Goal: Task Accomplishment & Management: Complete application form

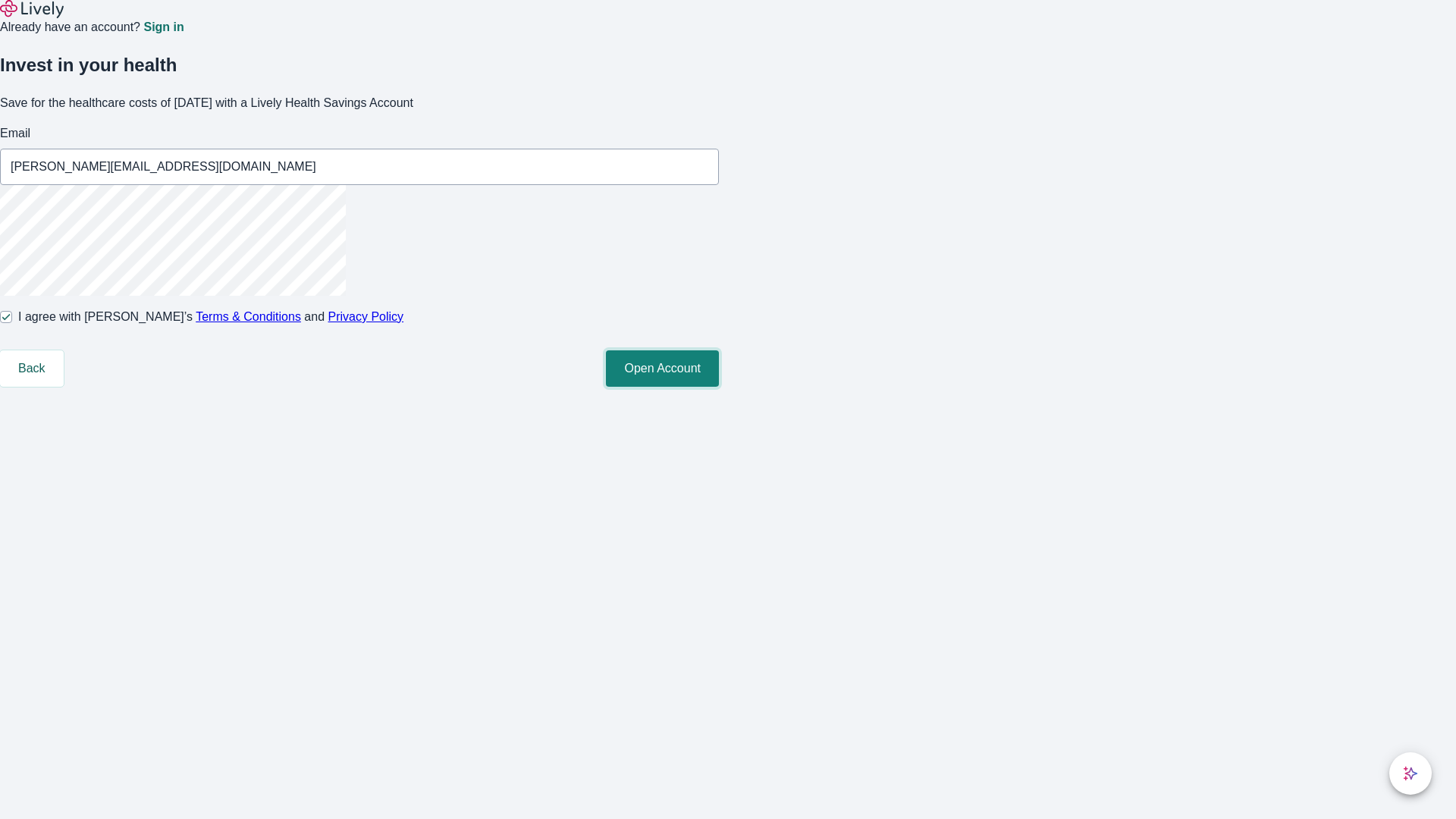
click at [719, 387] on button "Open Account" at bounding box center [662, 368] width 113 height 36
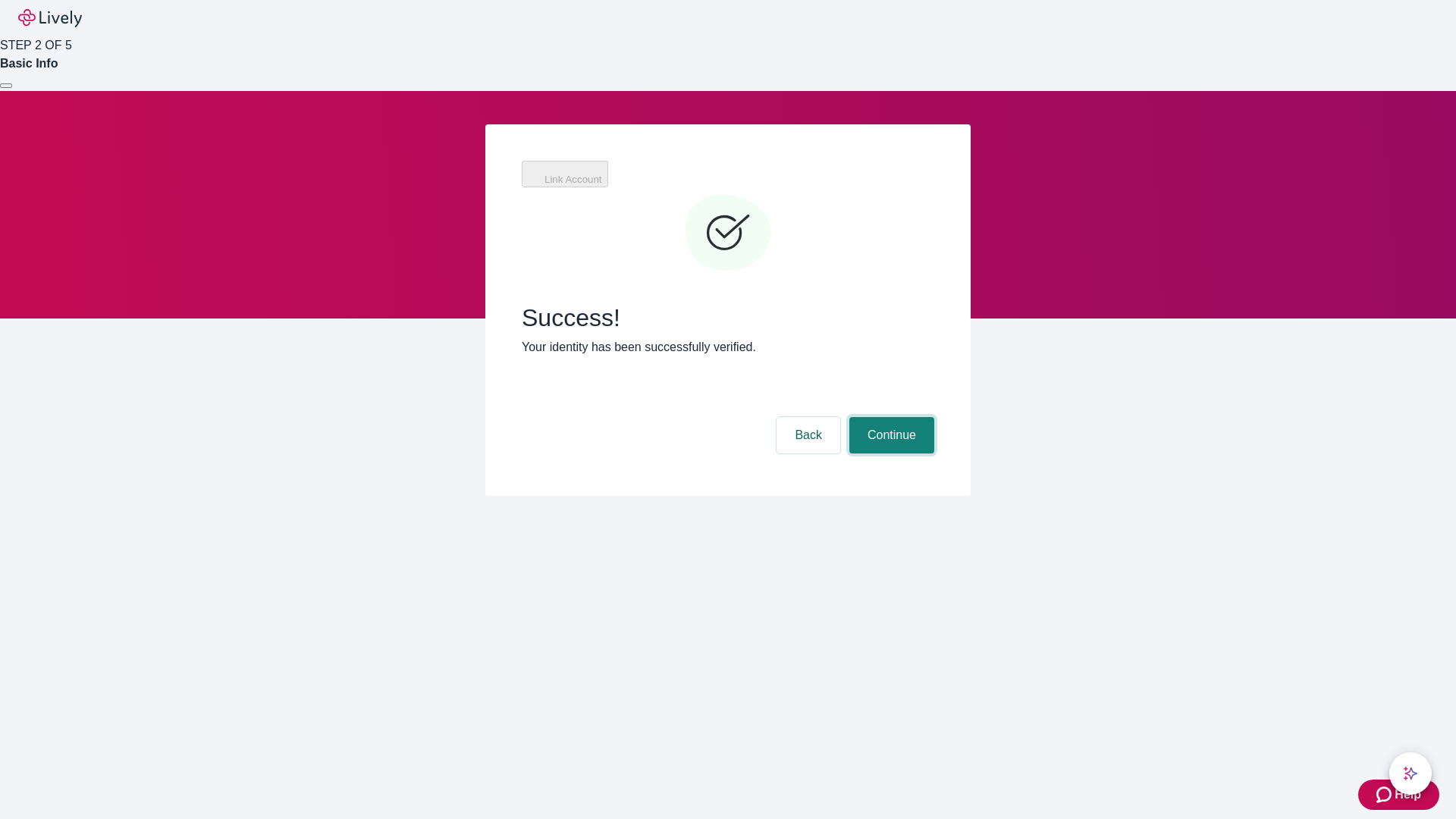
click at [889, 417] on button "Continue" at bounding box center [892, 435] width 85 height 36
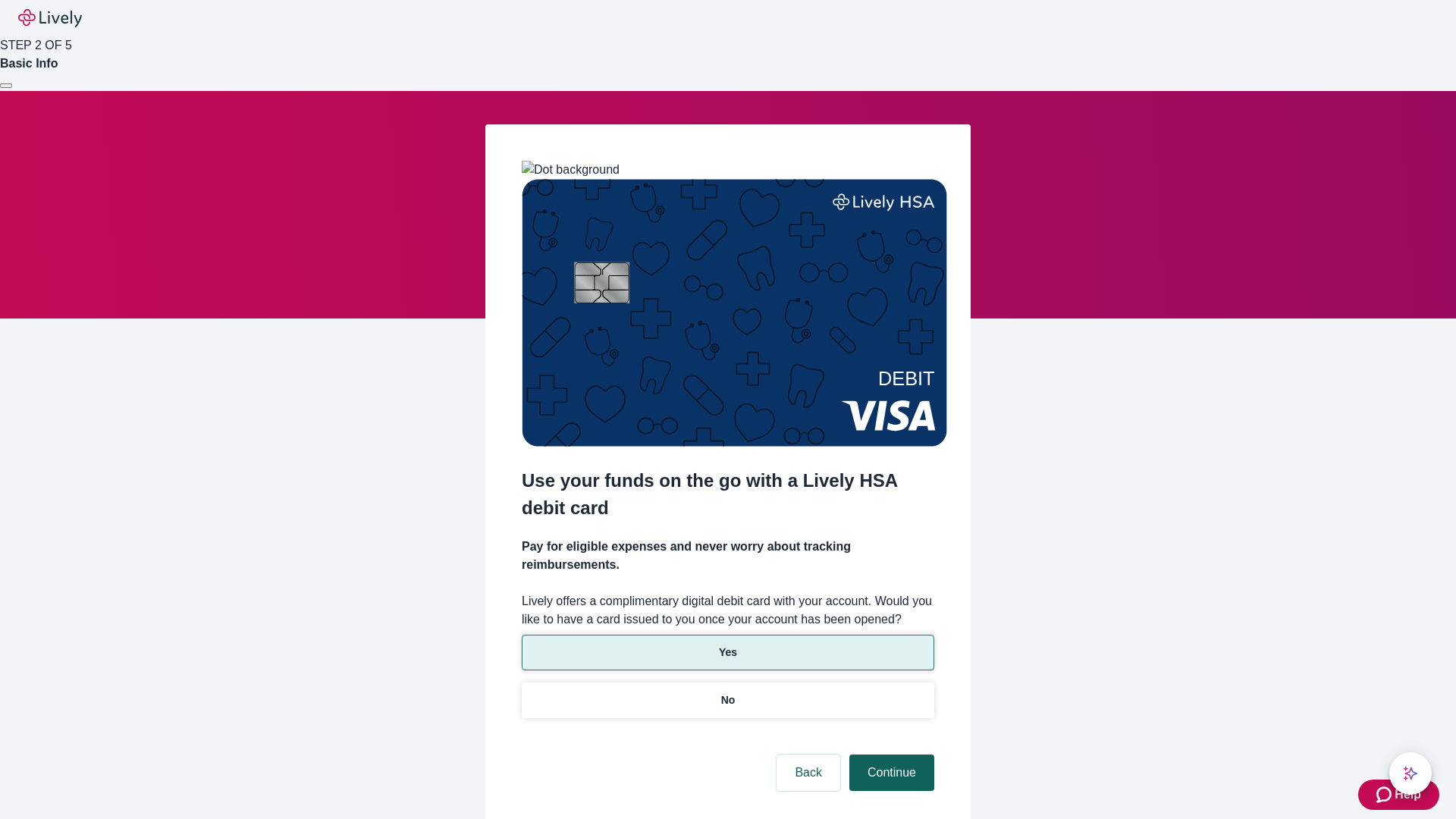
click at [727, 645] on p "Yes" at bounding box center [728, 653] width 18 height 16
click at [889, 754] on button "Continue" at bounding box center [892, 773] width 85 height 36
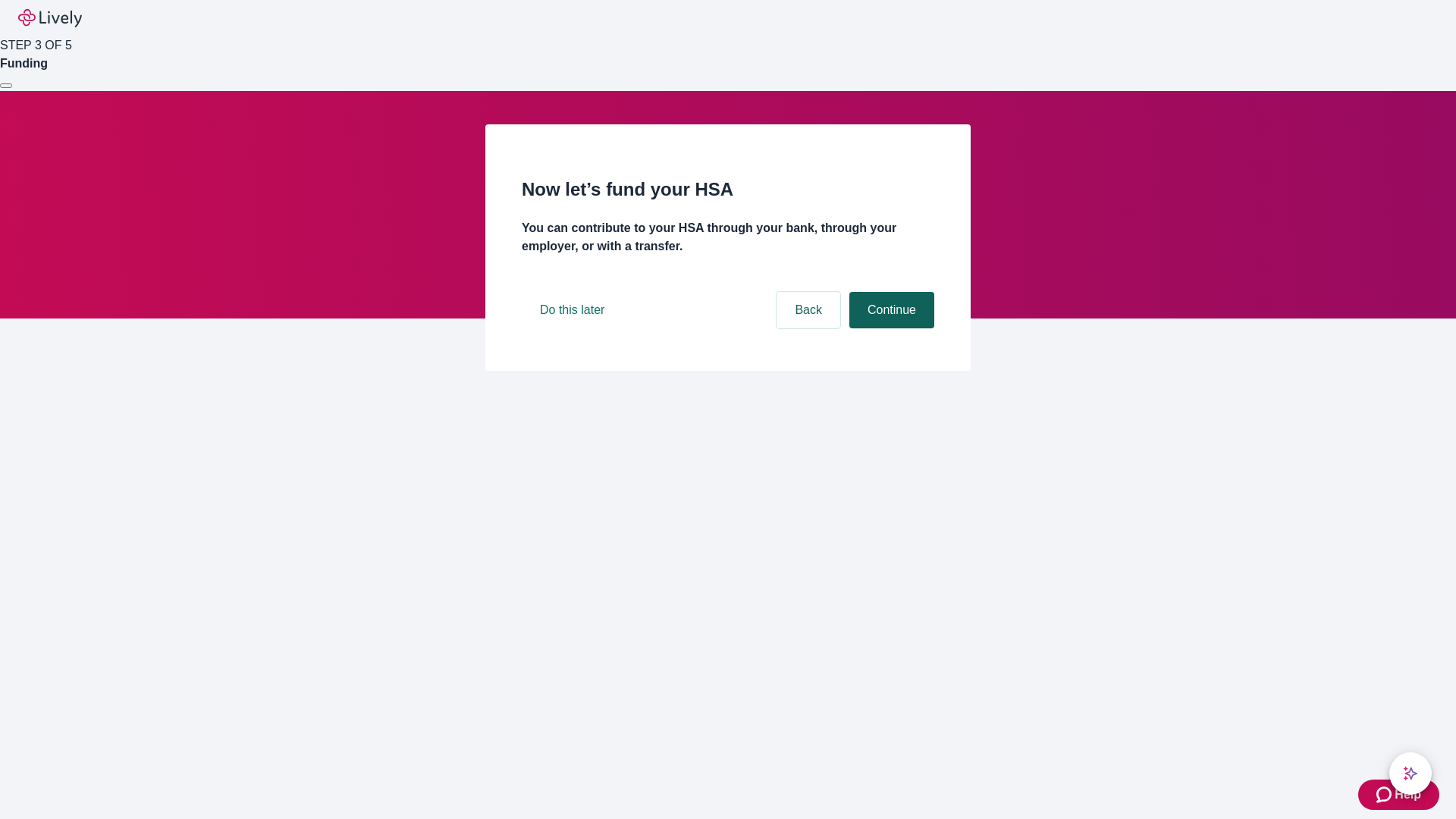
click at [889, 328] on button "Continue" at bounding box center [892, 310] width 85 height 36
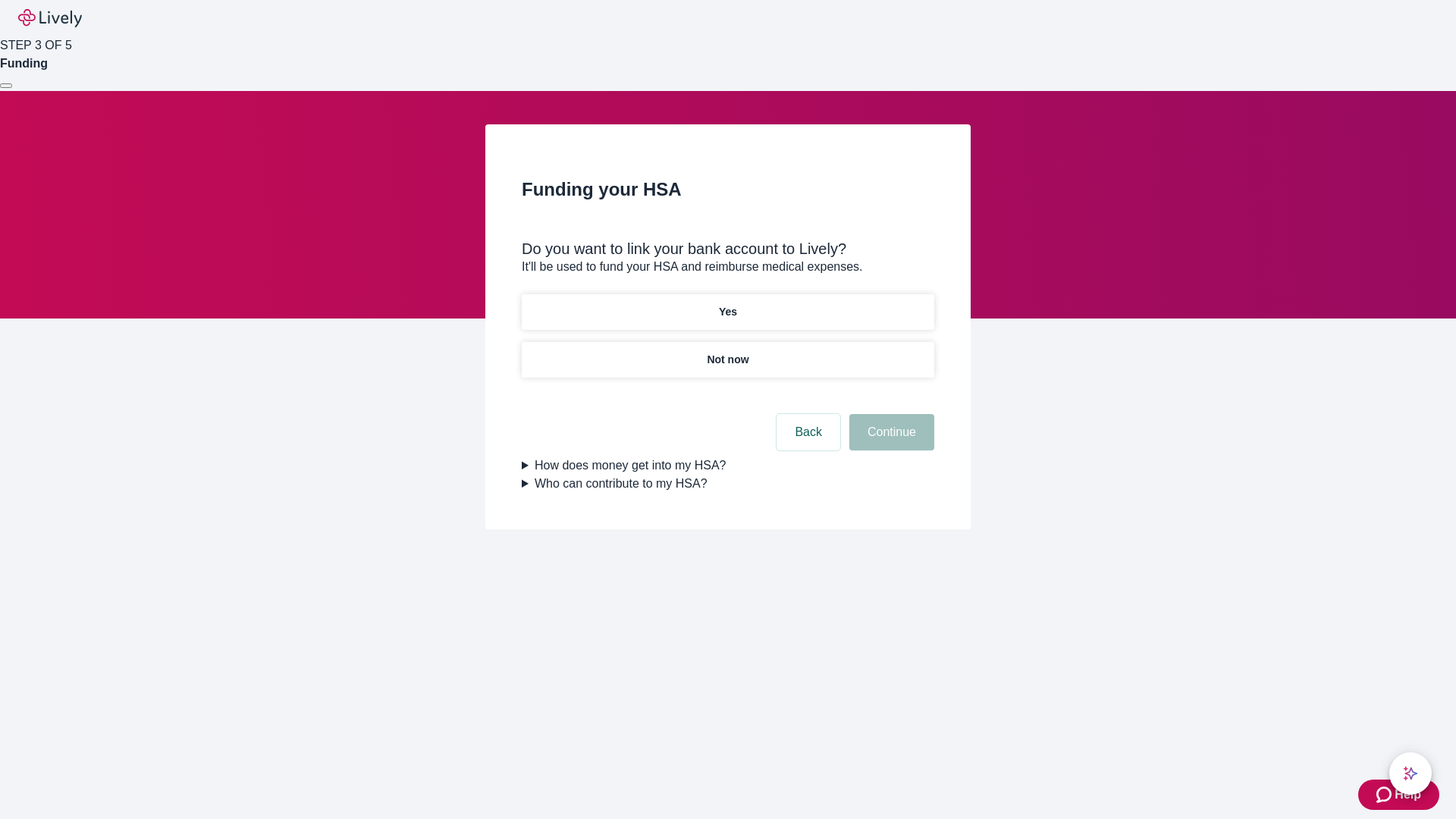
click at [727, 304] on p "Yes" at bounding box center [728, 311] width 18 height 16
click at [889, 414] on button "Continue" at bounding box center [892, 432] width 85 height 36
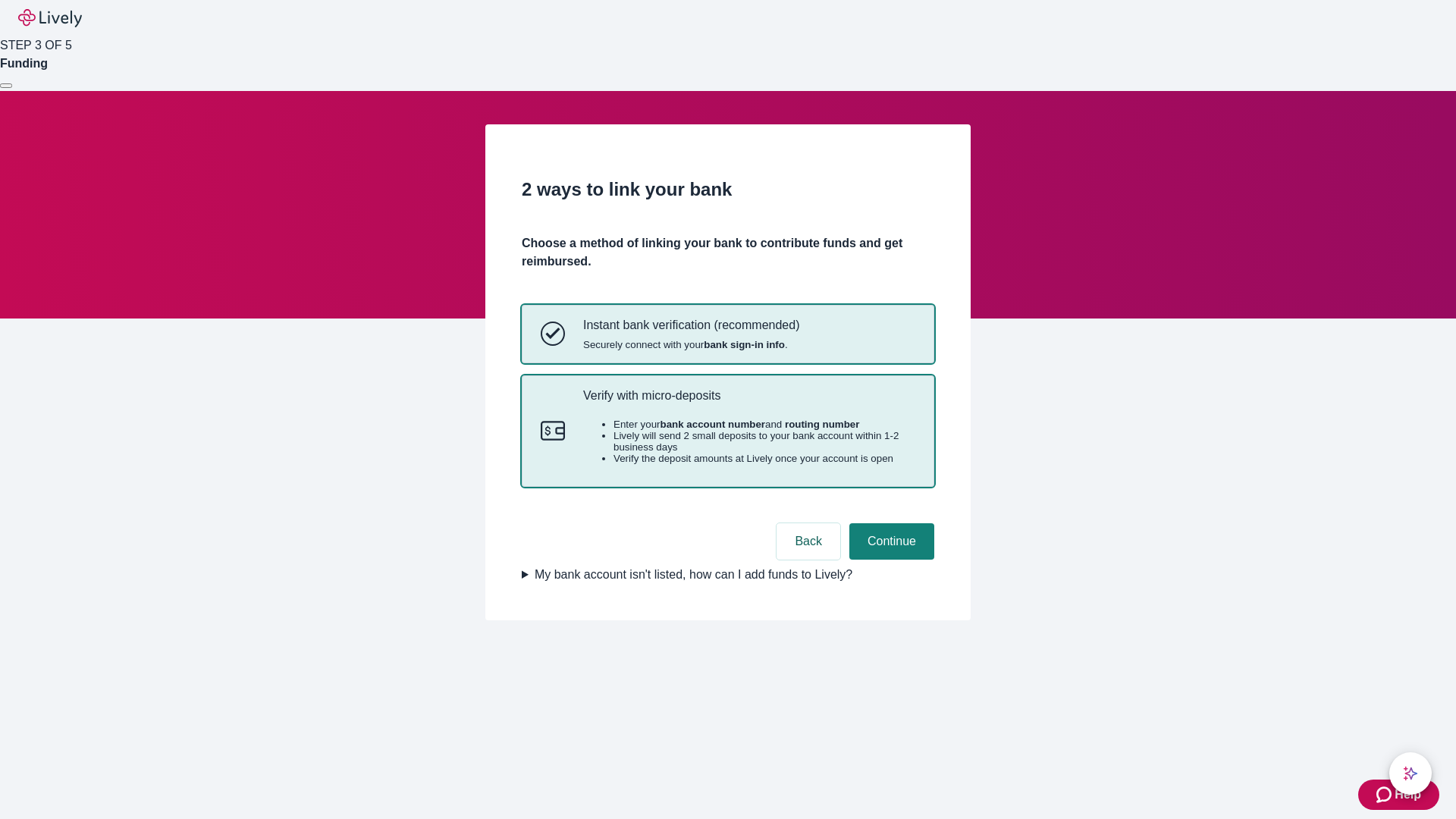
click at [748, 403] on p "Verify with micro-deposits" at bounding box center [749, 395] width 332 height 14
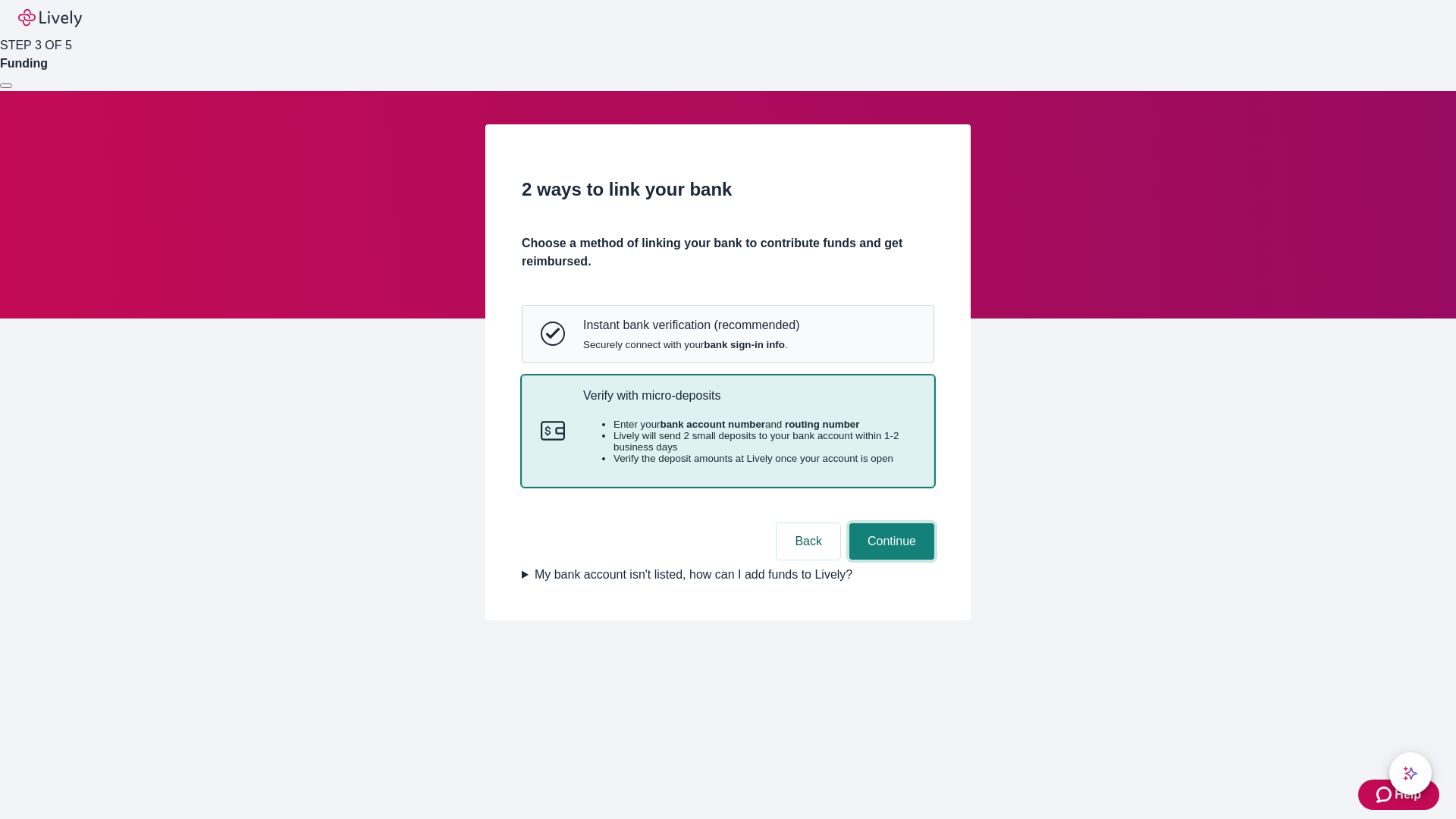
click at [889, 560] on button "Continue" at bounding box center [892, 542] width 85 height 36
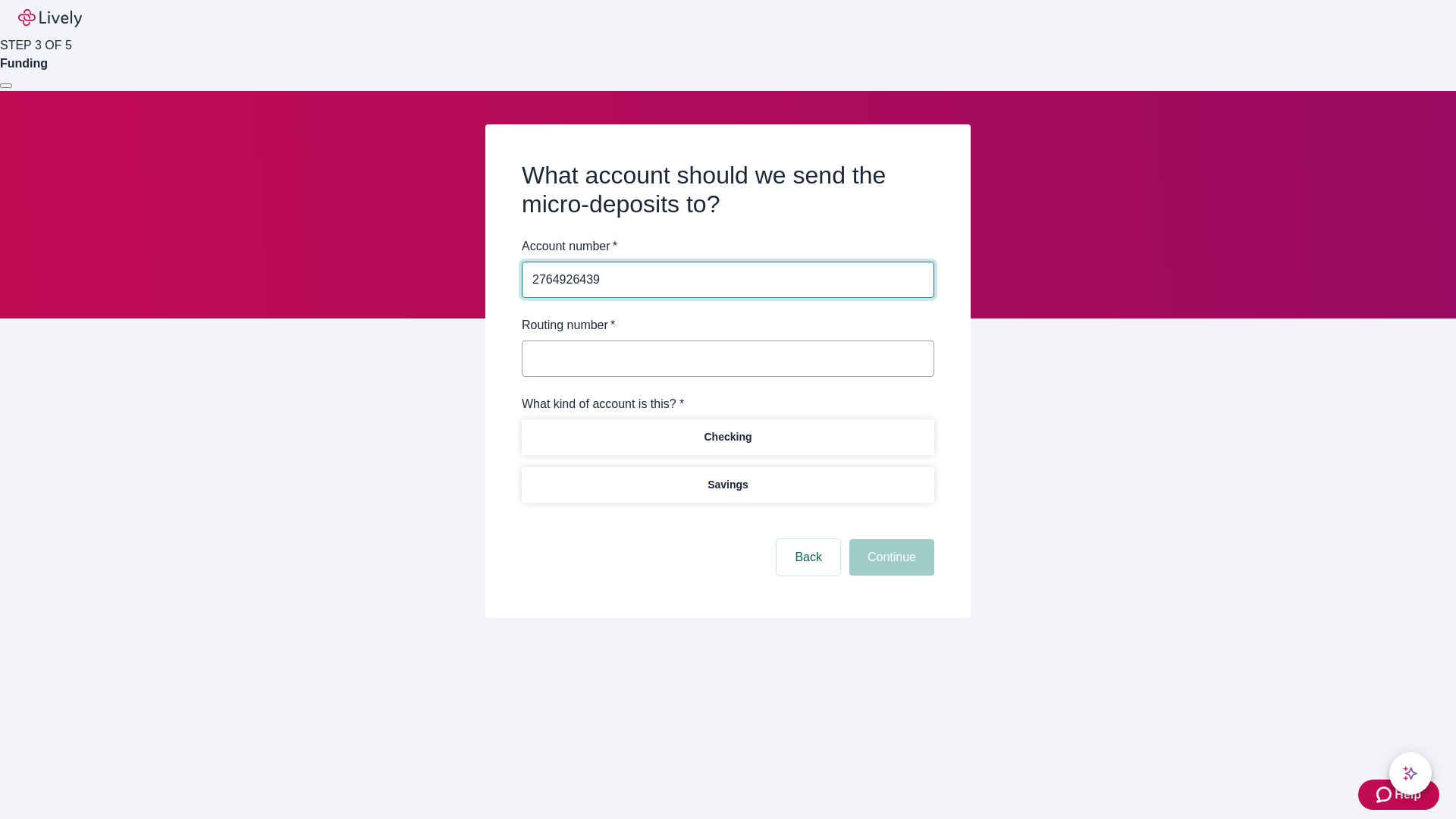
type input "2764926439"
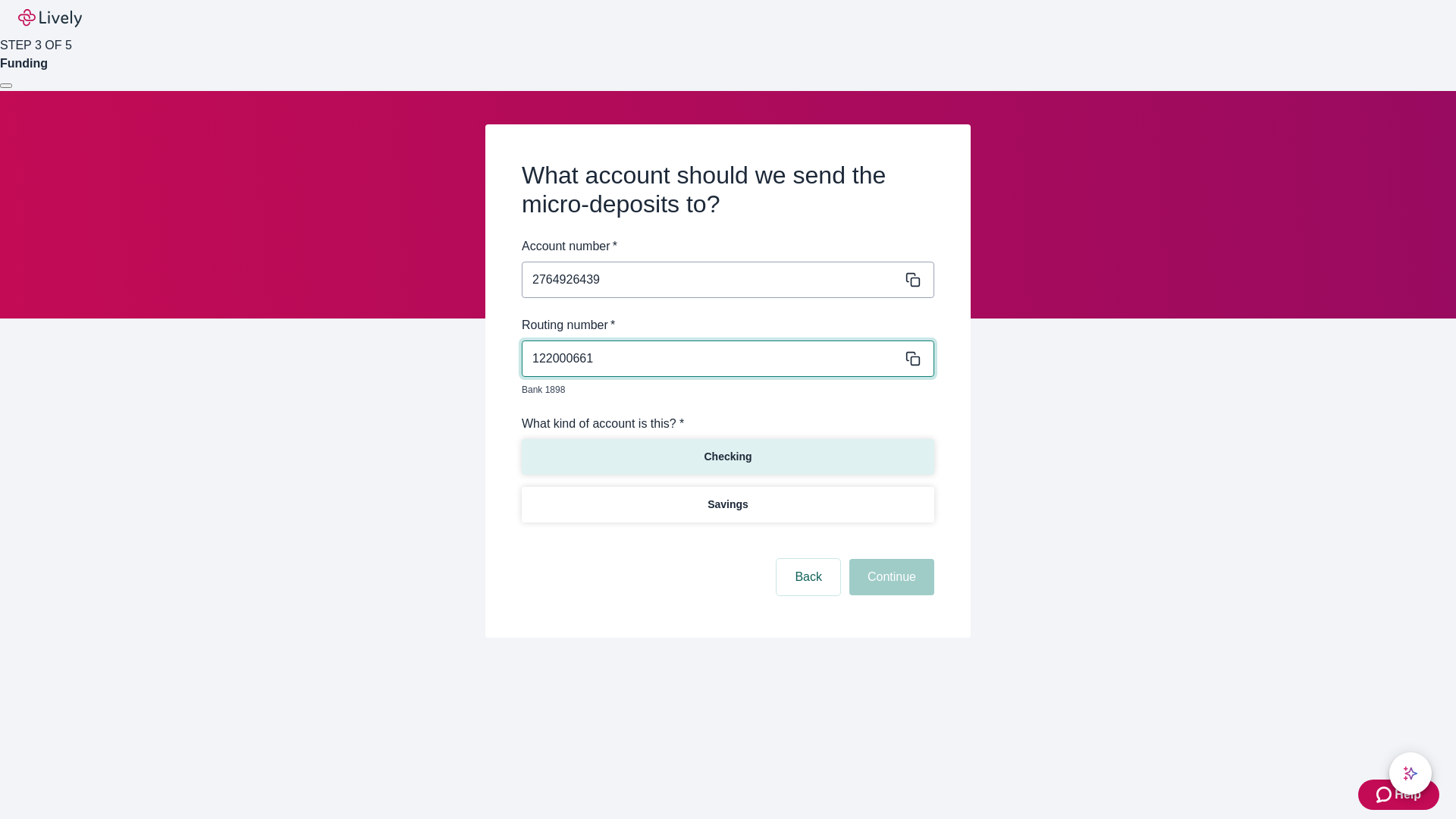
type input "122000661"
click at [727, 449] on p "Checking" at bounding box center [727, 457] width 48 height 16
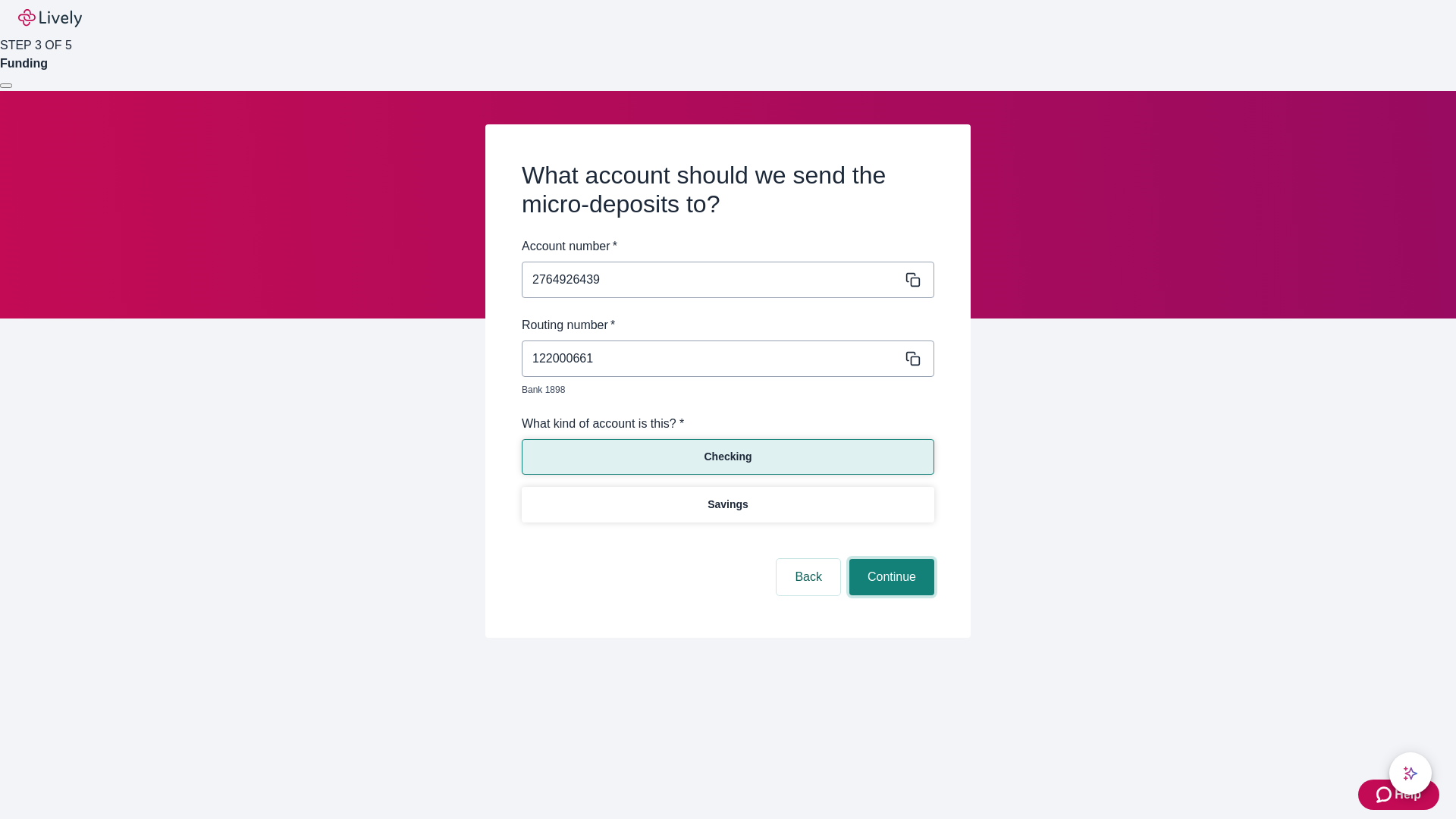
click at [889, 560] on button "Continue" at bounding box center [892, 577] width 85 height 36
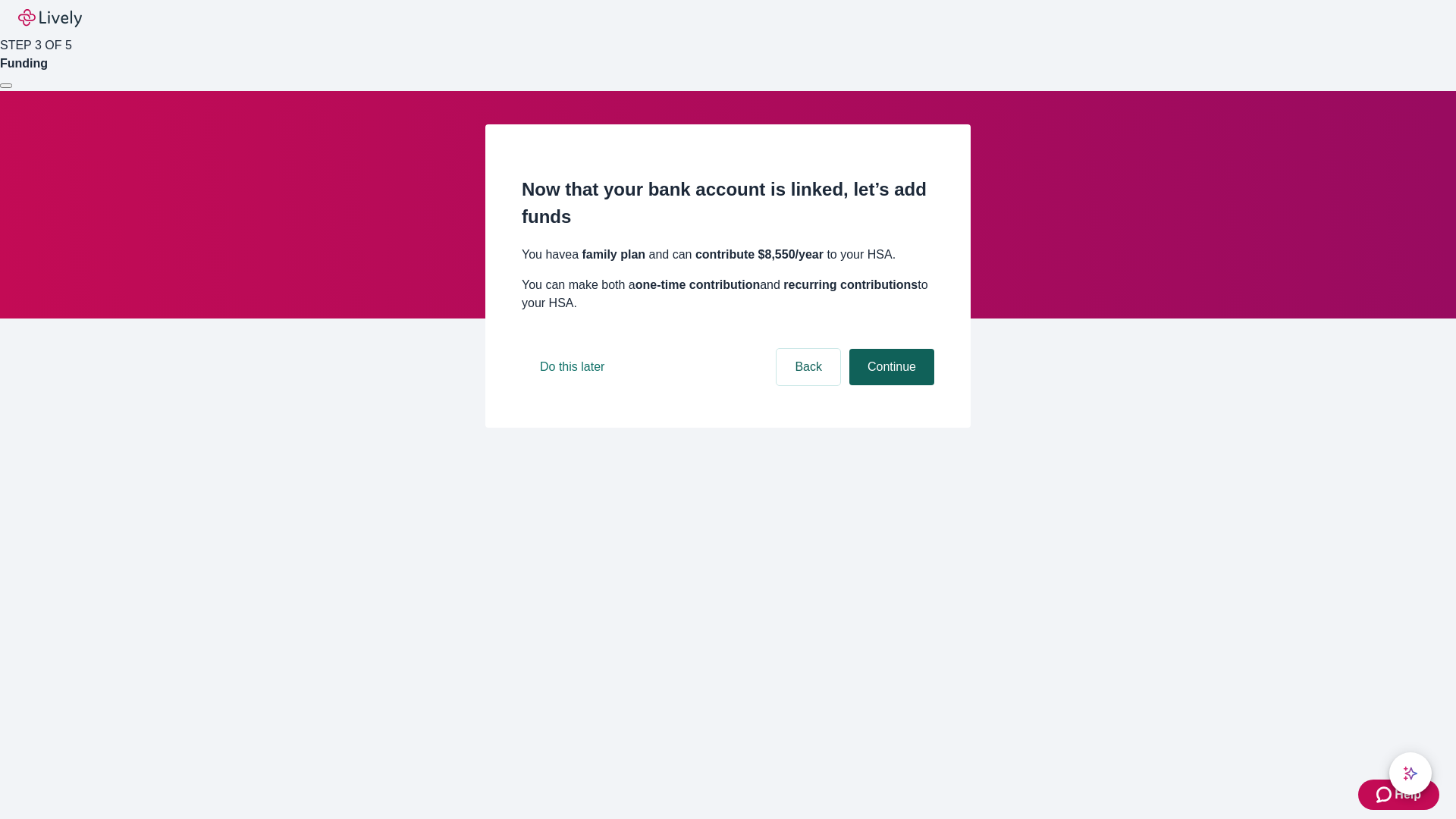
click at [889, 385] on button "Continue" at bounding box center [892, 367] width 85 height 36
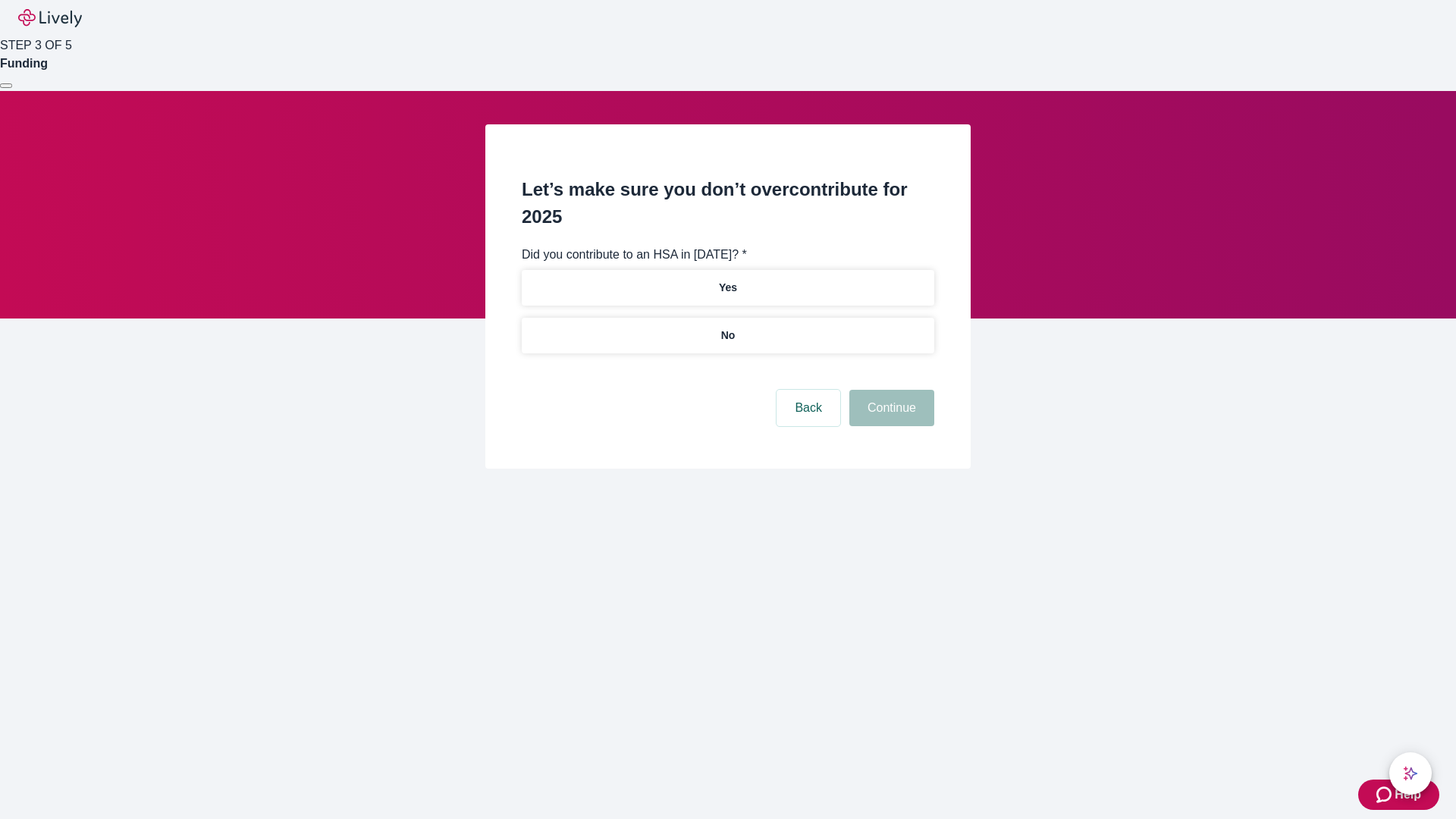
click at [727, 327] on p "No" at bounding box center [728, 335] width 14 height 16
click at [889, 390] on button "Continue" at bounding box center [892, 408] width 85 height 36
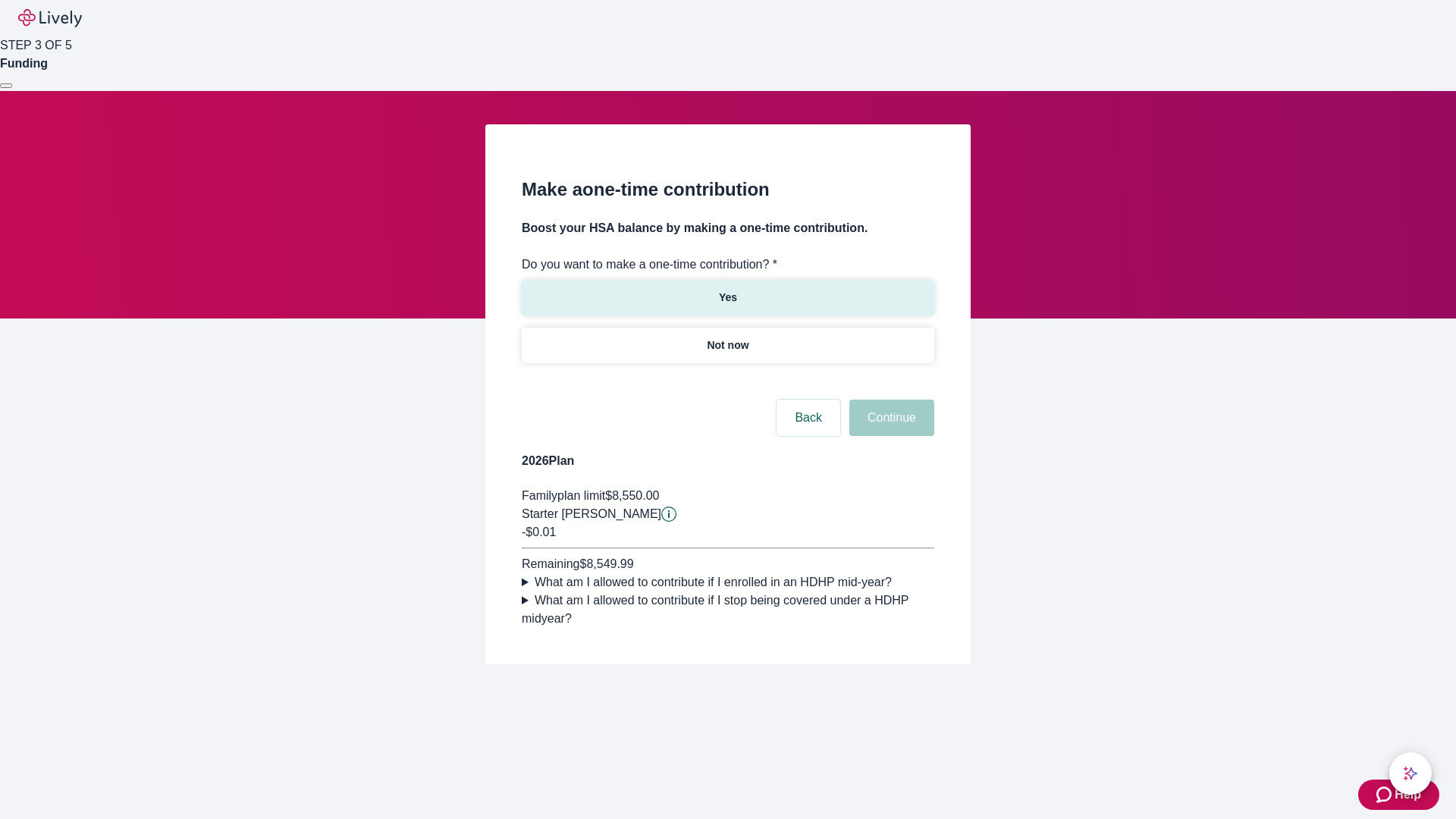
click at [727, 289] on p "Yes" at bounding box center [728, 297] width 18 height 16
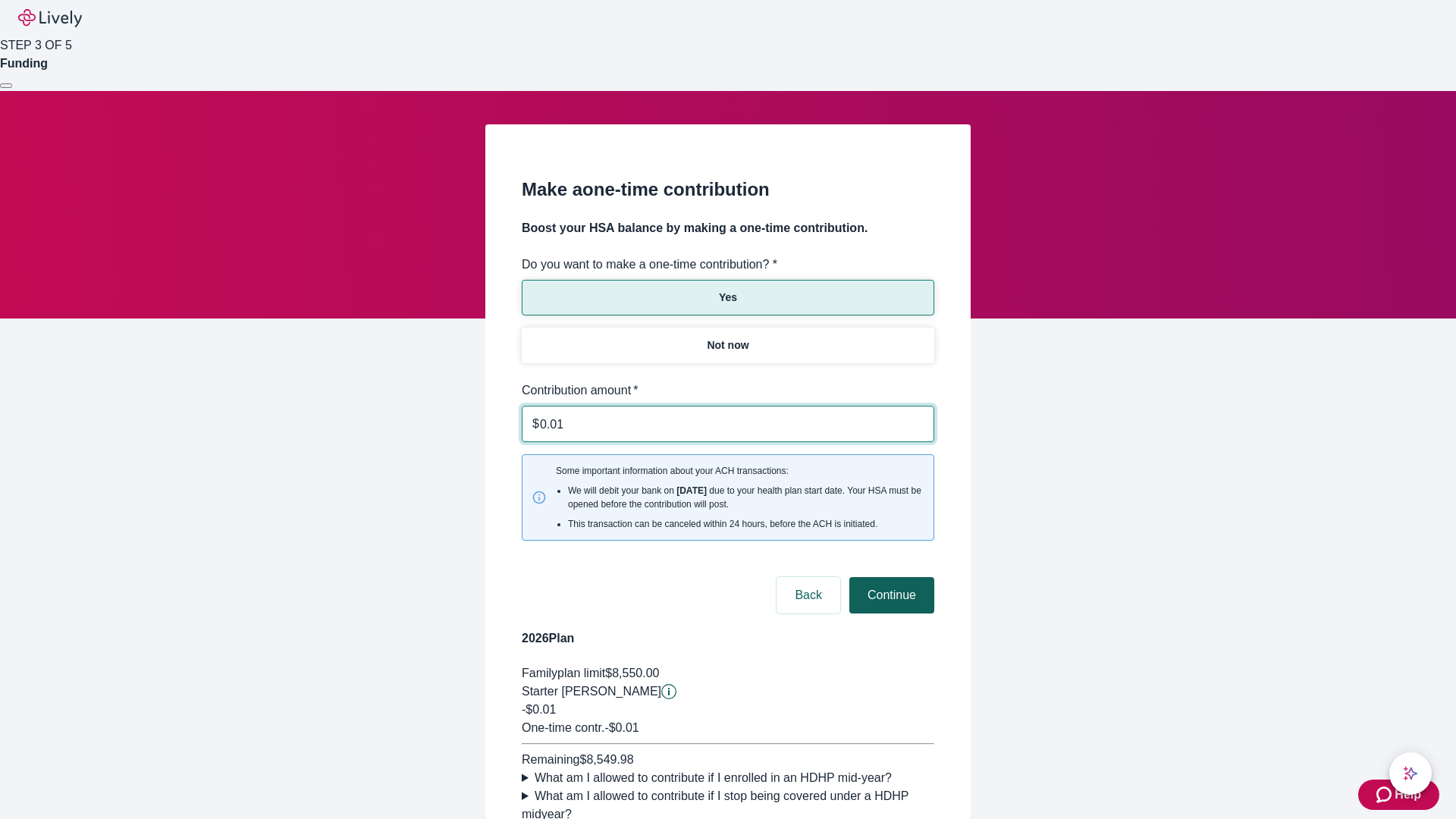
type input "0.01"
click at [889, 577] on button "Continue" at bounding box center [892, 596] width 85 height 36
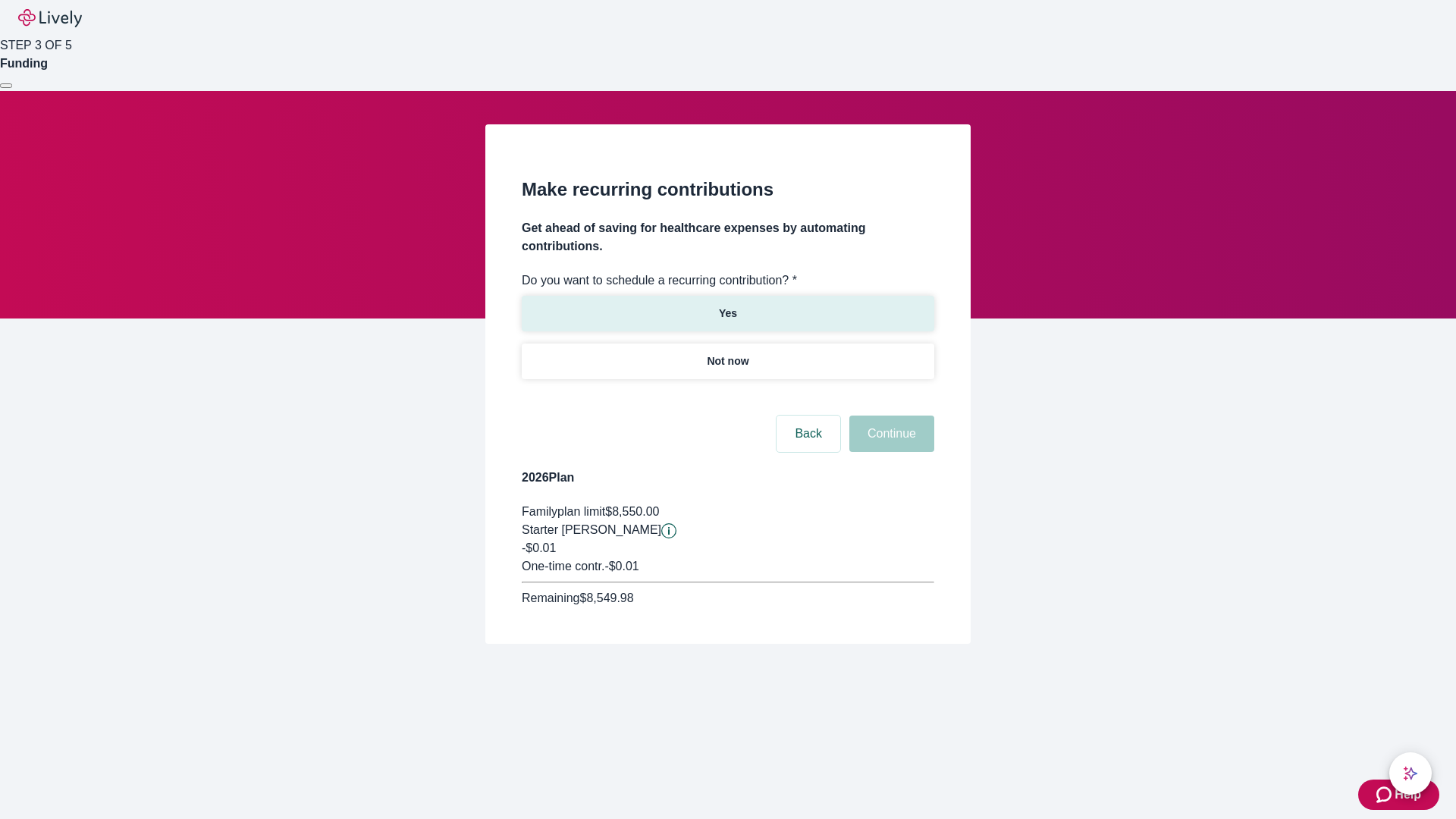
click at [727, 305] on p "Yes" at bounding box center [728, 313] width 18 height 16
click at [727, 397] on body "Help STEP 3 OF 5 Funding Make recurring contributions Get ahead of saving for h…" at bounding box center [728, 358] width 1456 height 716
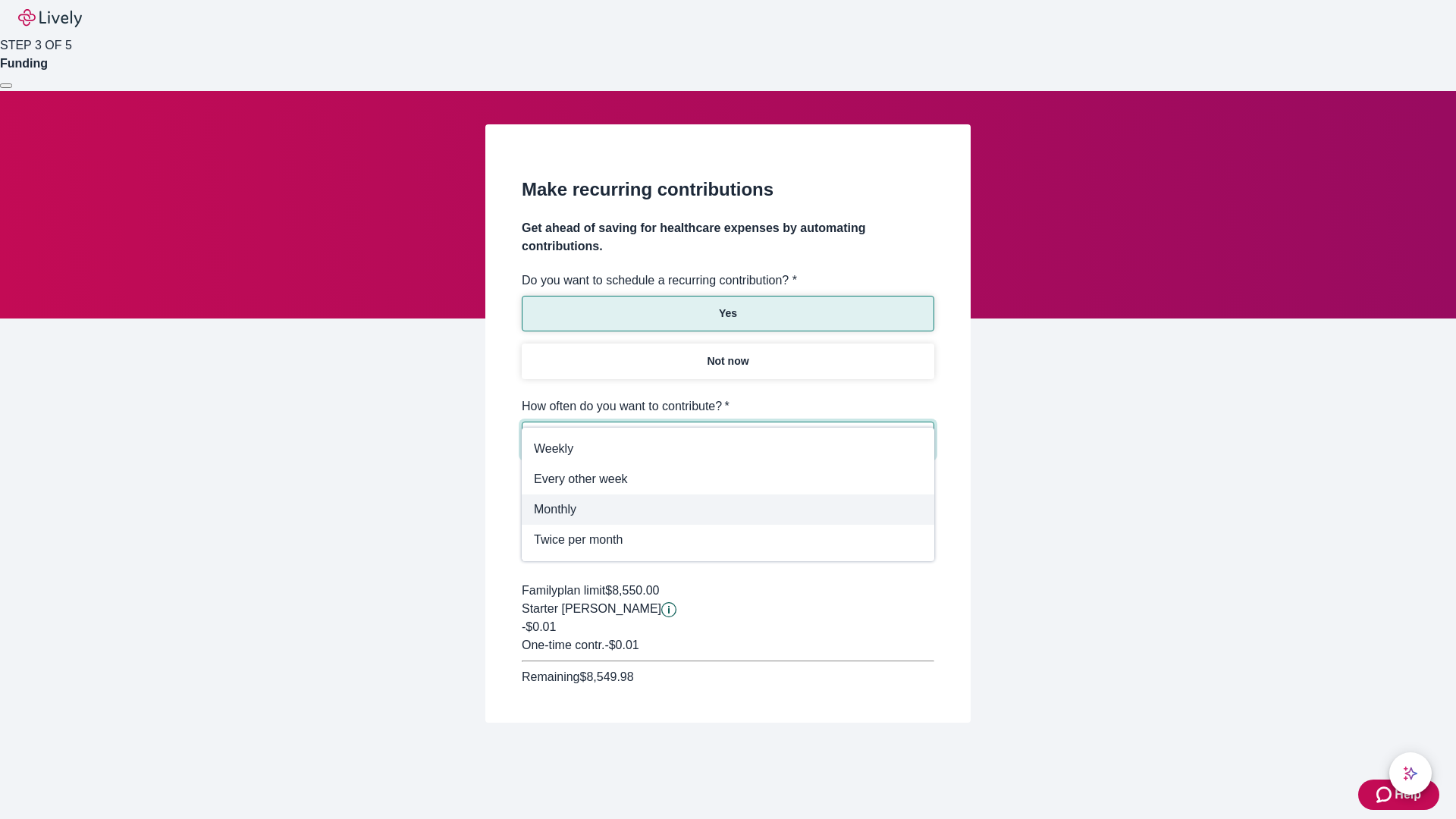
click at [728, 510] on span "Monthly" at bounding box center [728, 510] width 388 height 18
type input "Monthly"
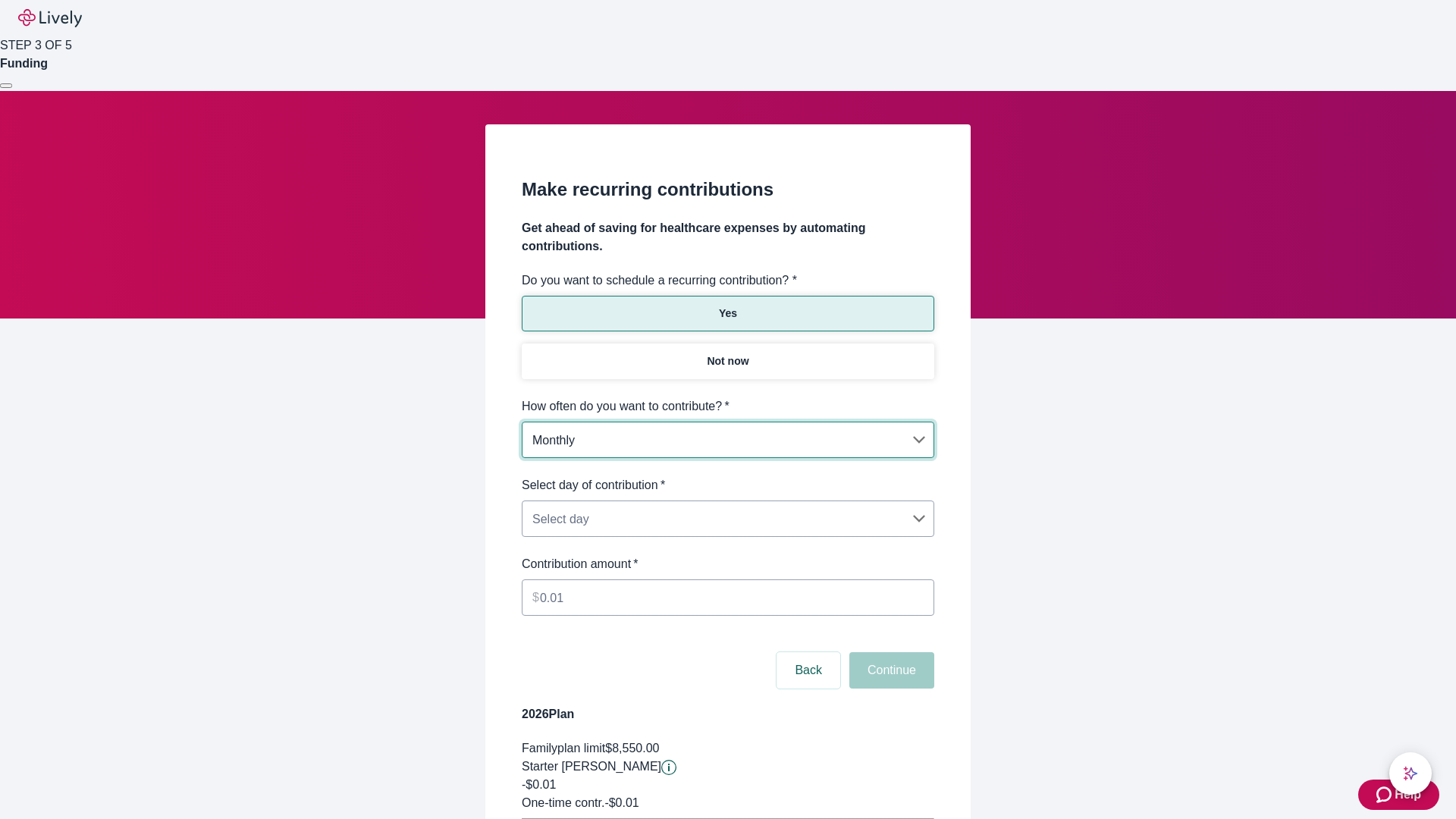
click at [727, 476] on body "Help STEP 3 OF 5 Funding Make recurring contributions Get ahead of saving for h…" at bounding box center [728, 476] width 1456 height 953
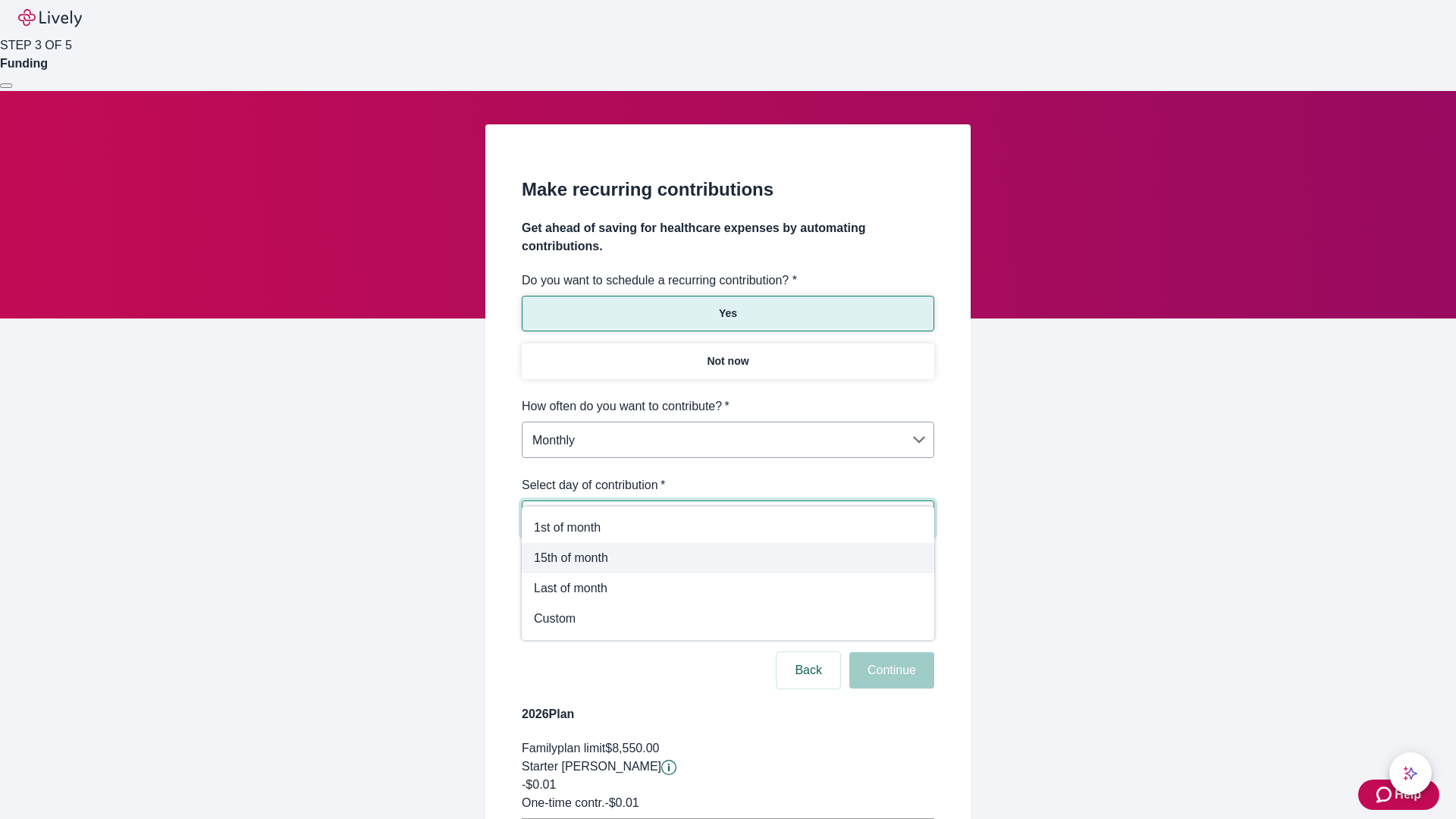
click at [728, 558] on span "15th of month" at bounding box center [728, 558] width 388 height 18
type input "Monthly15th"
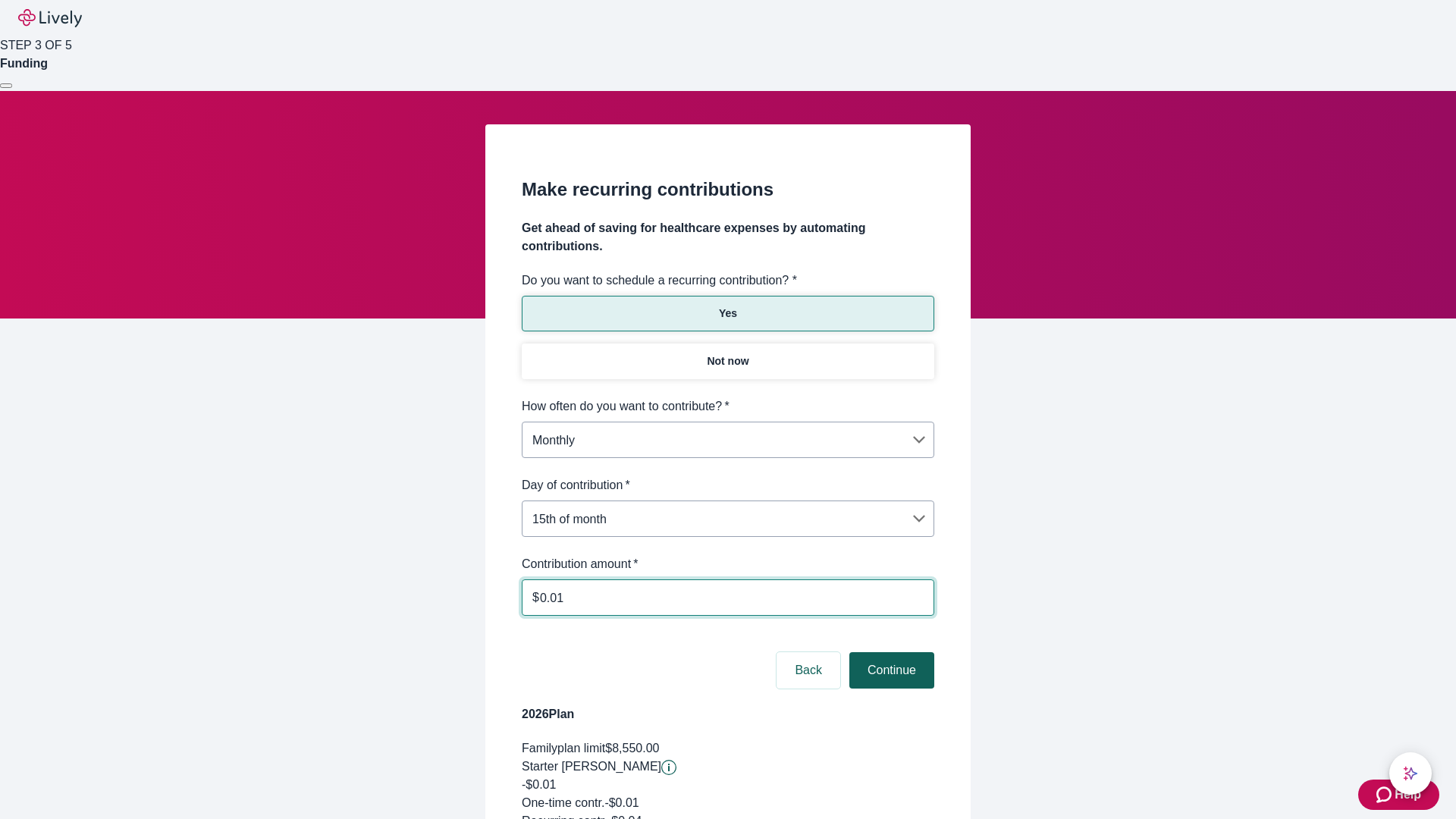
click at [889, 653] on button "Continue" at bounding box center [892, 671] width 85 height 36
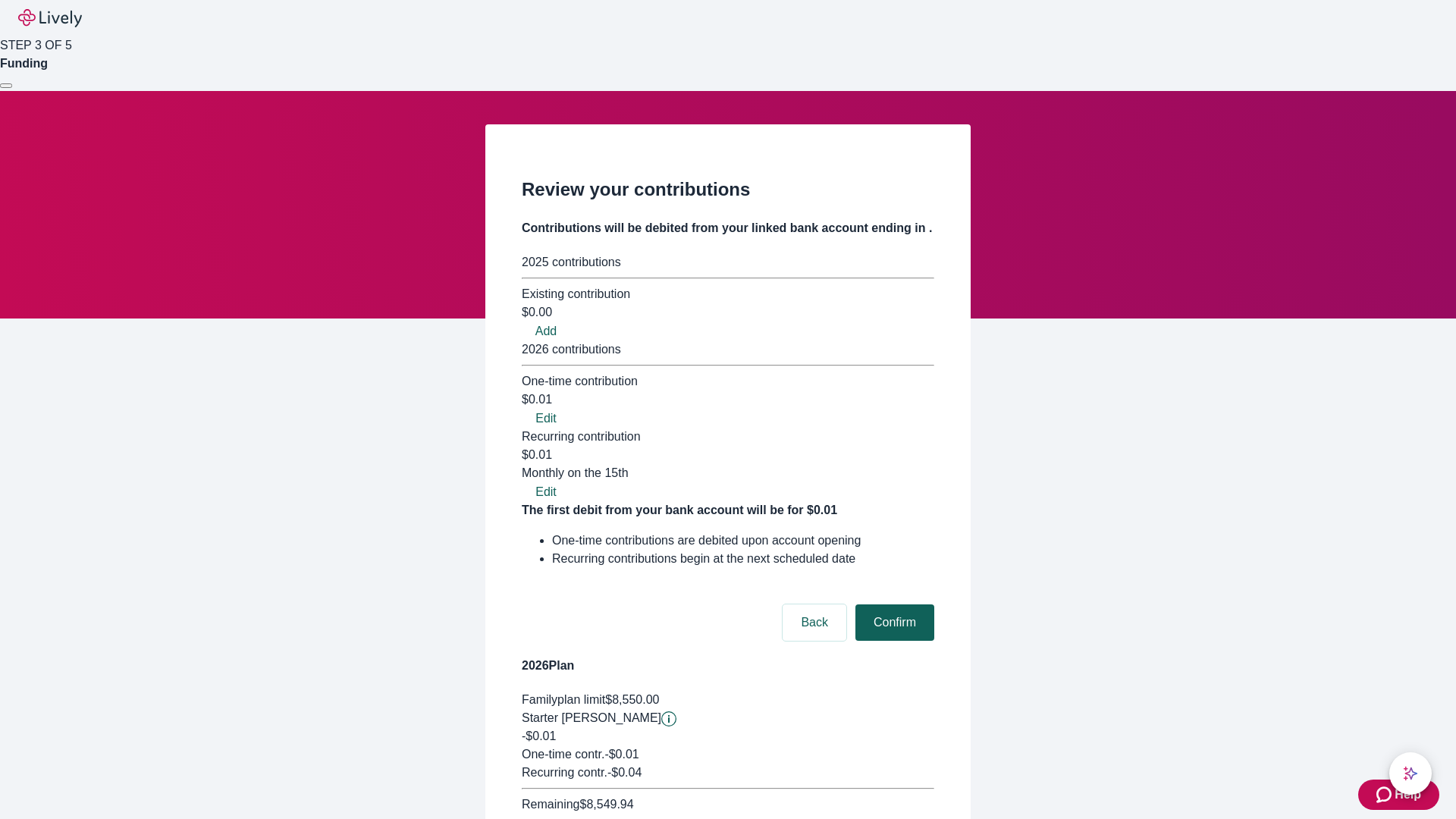
click at [892, 605] on button "Confirm" at bounding box center [895, 623] width 79 height 36
